Goal: Check status: Check status

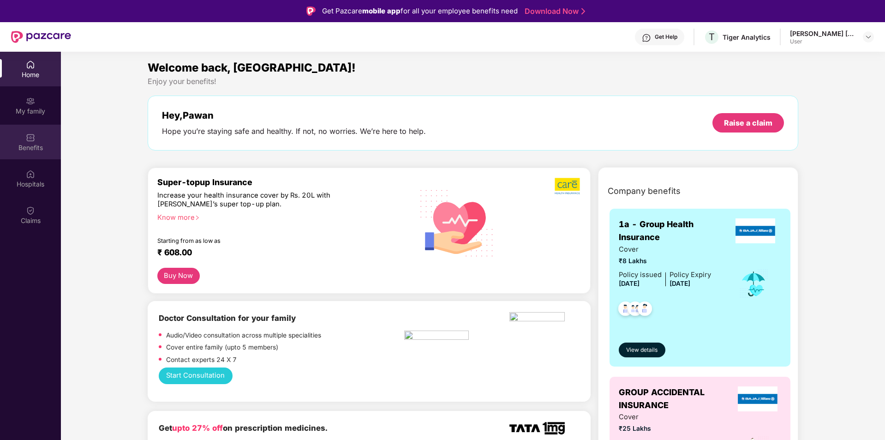
click at [24, 154] on div "Benefits" at bounding box center [30, 142] width 61 height 35
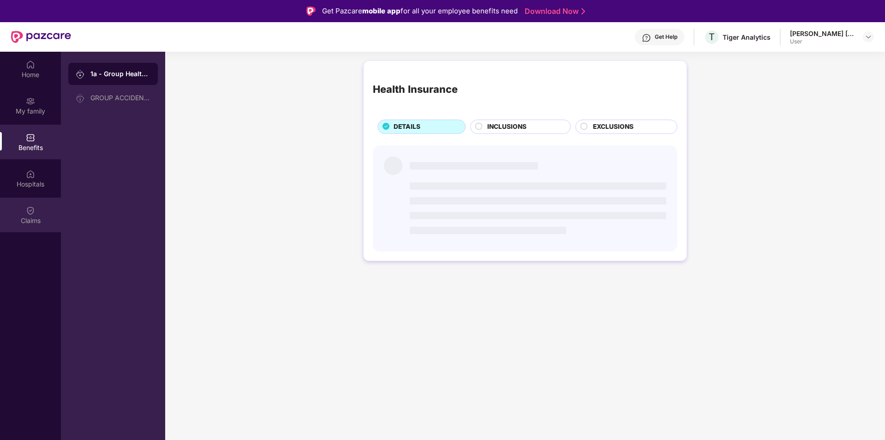
click at [34, 201] on div "Claims" at bounding box center [30, 214] width 61 height 35
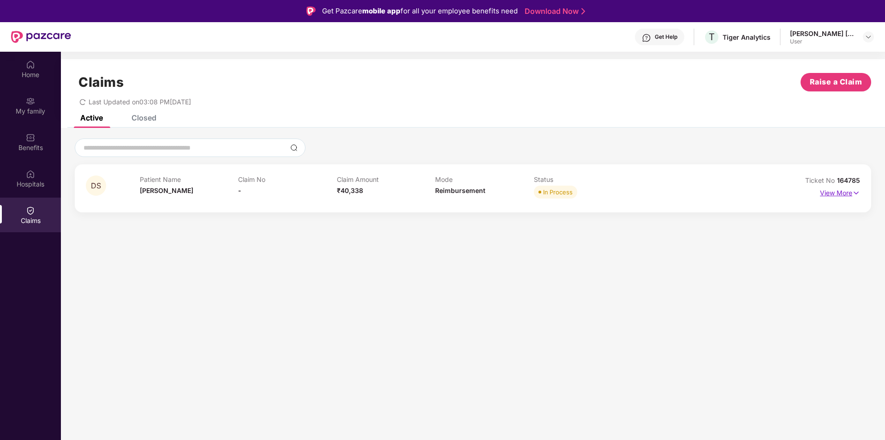
click at [853, 190] on img at bounding box center [856, 193] width 8 height 10
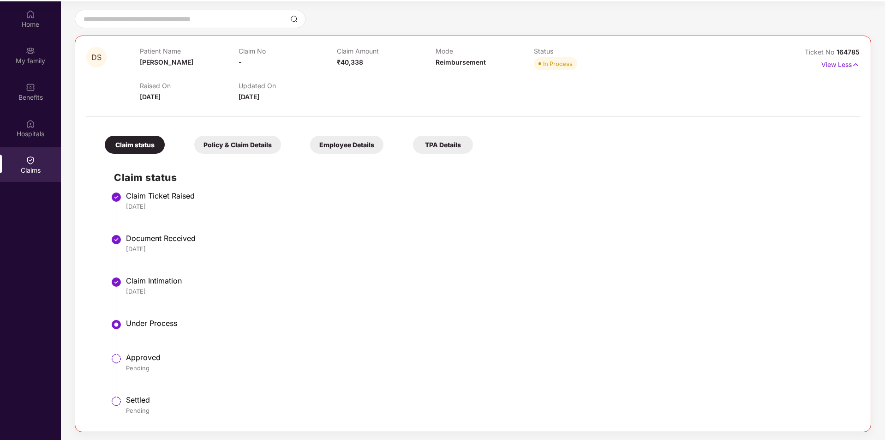
scroll to position [52, 0]
click at [435, 138] on div "TPA Details" at bounding box center [443, 143] width 60 height 18
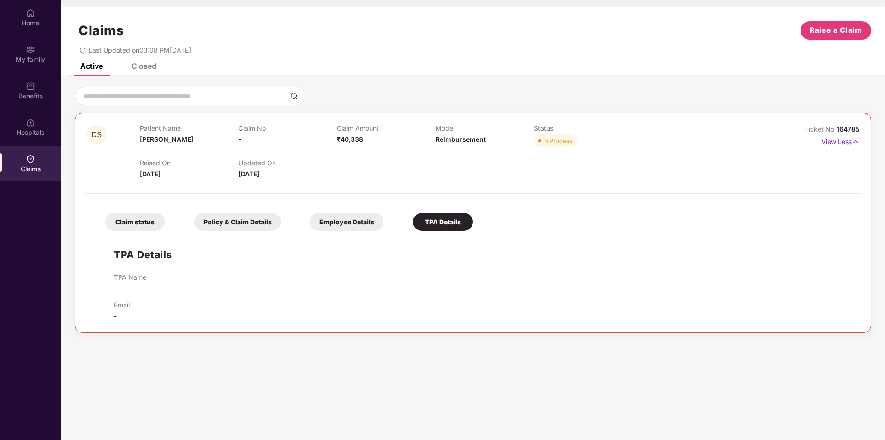
scroll to position [0, 0]
click at [351, 236] on div "TPA Details TPA Name - Email -" at bounding box center [473, 278] width 755 height 86
click at [365, 224] on div "Employee Details" at bounding box center [346, 222] width 73 height 18
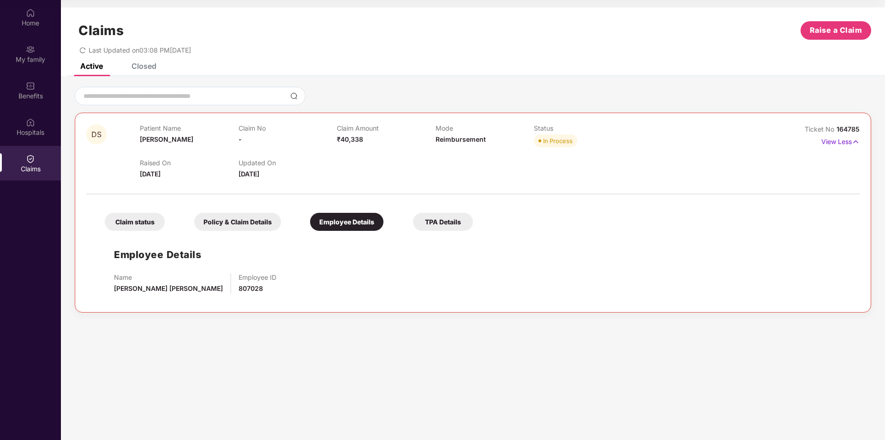
click at [256, 222] on div "Policy & Claim Details" at bounding box center [237, 222] width 87 height 18
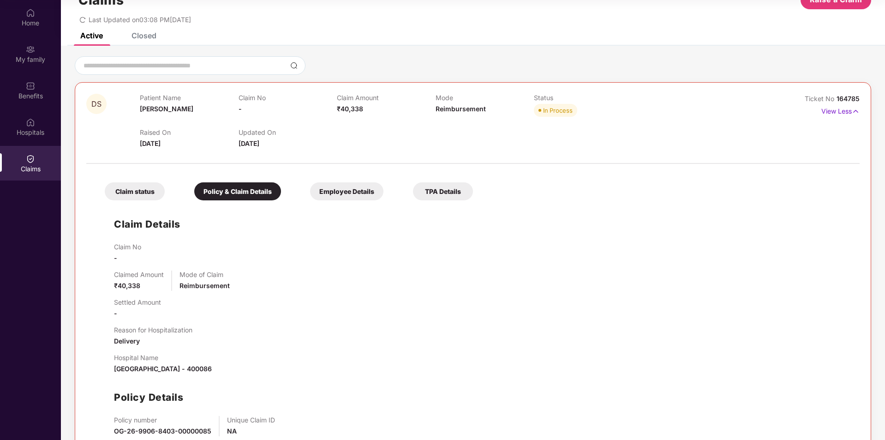
scroll to position [83, 0]
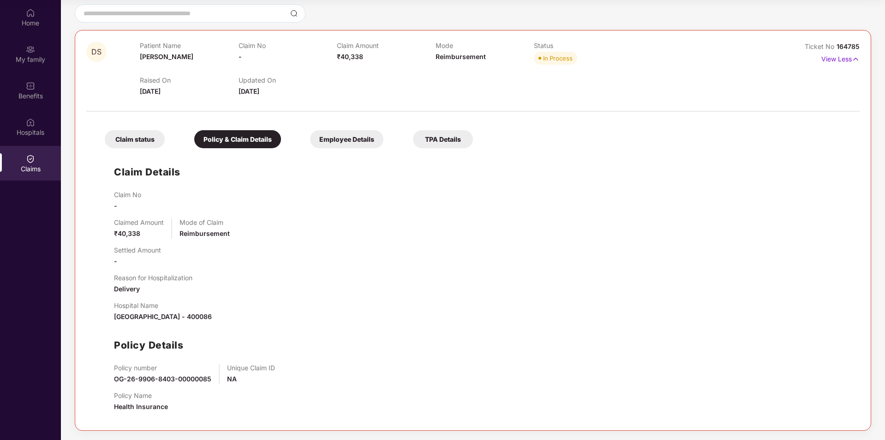
click at [149, 144] on div "Claim status" at bounding box center [135, 139] width 60 height 18
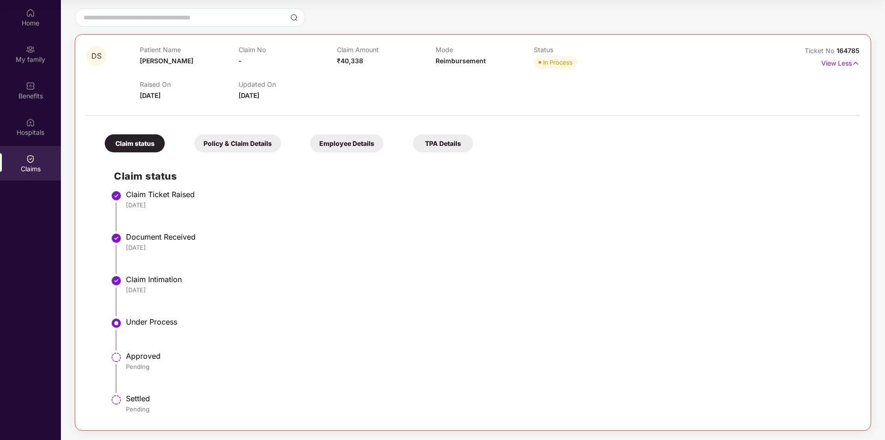
scroll to position [0, 0]
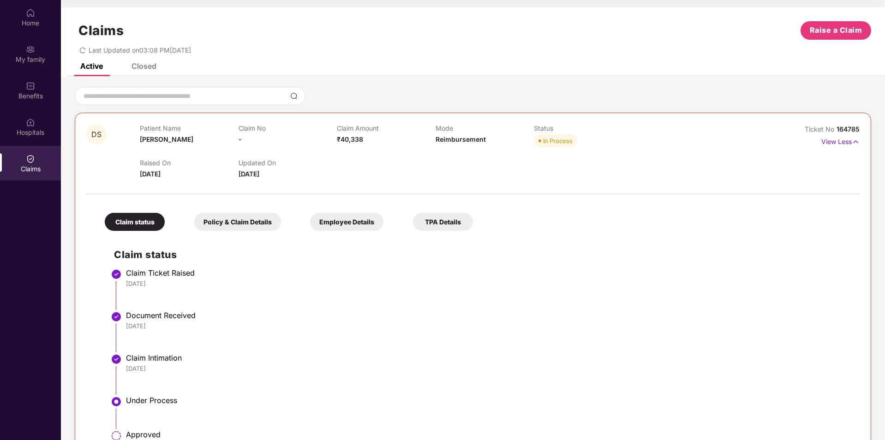
click at [151, 72] on div "Closed" at bounding box center [137, 66] width 39 height 20
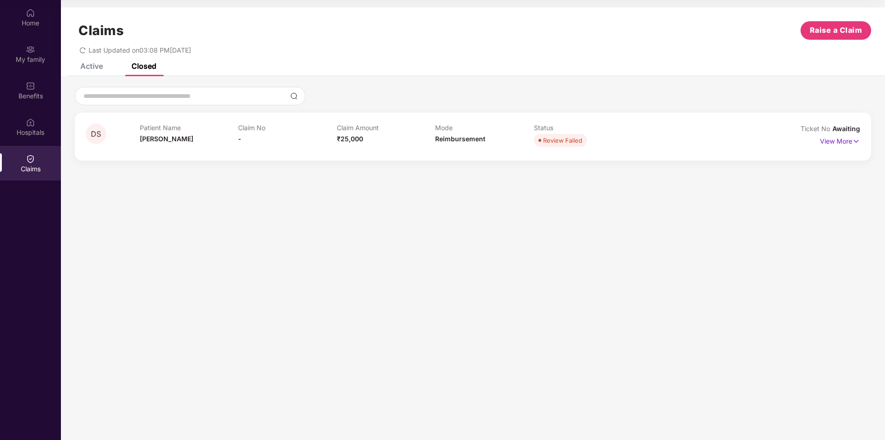
click at [95, 71] on div "Active" at bounding box center [84, 66] width 36 height 20
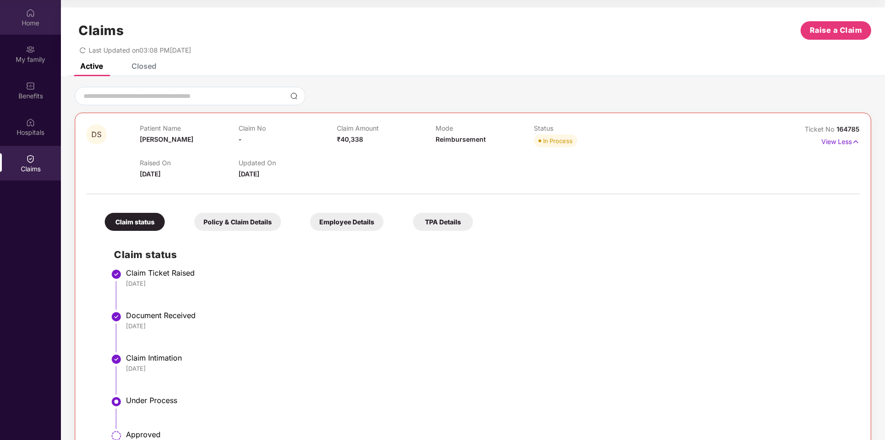
click at [44, 26] on div "Home" at bounding box center [30, 22] width 61 height 9
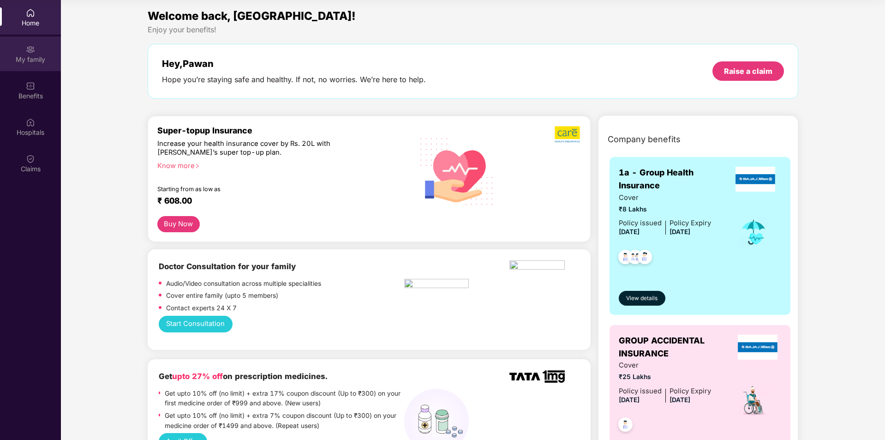
click at [37, 57] on div "My family" at bounding box center [30, 59] width 61 height 9
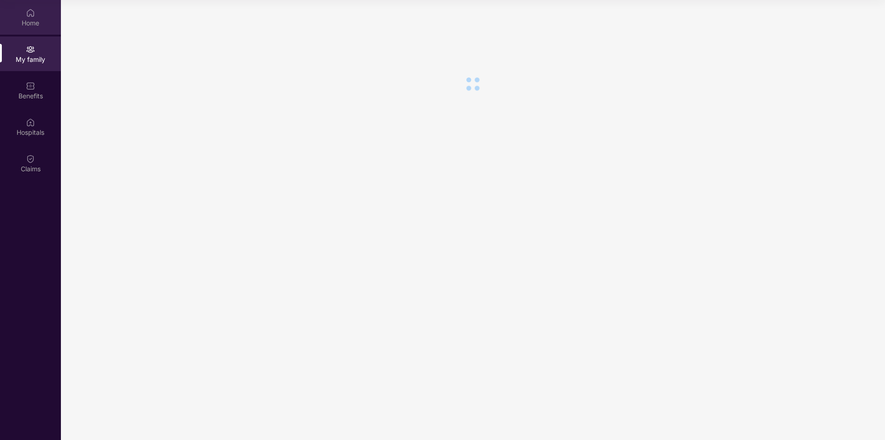
click at [37, 18] on div "Home" at bounding box center [30, 22] width 61 height 9
